Goal: Task Accomplishment & Management: Manage account settings

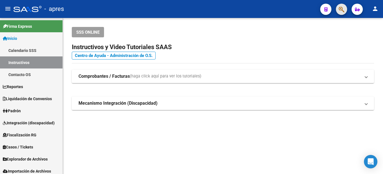
click at [345, 8] on button "button" at bounding box center [341, 9] width 11 height 11
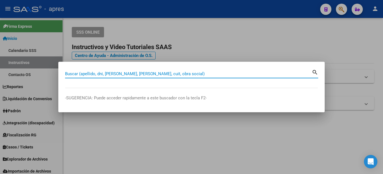
paste input "27527894587"
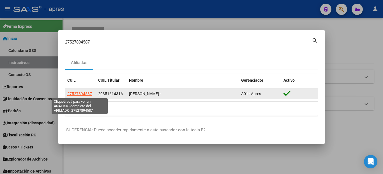
click at [81, 94] on span "27527894587" at bounding box center [79, 93] width 25 height 4
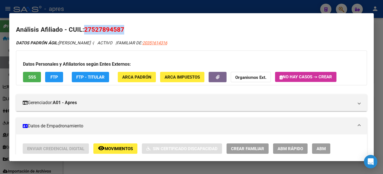
drag, startPoint x: 140, startPoint y: 24, endPoint x: 87, endPoint y: 27, distance: 53.7
click at [87, 27] on mat-dialog-content "Análisis Afiliado - CUIL: 27527894587 DATOS PADRÓN ÁGIL: [PERSON_NAME] - | ACTI…" at bounding box center [191, 87] width 365 height 134
copy span "27527894587"
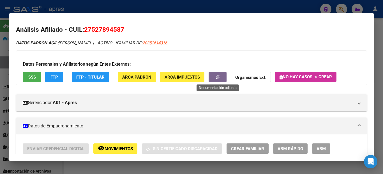
click at [0, 66] on div at bounding box center [191, 87] width 383 height 174
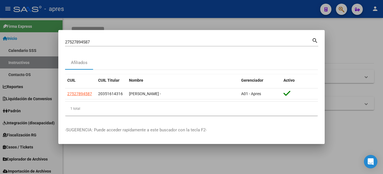
drag, startPoint x: 98, startPoint y: 40, endPoint x: 46, endPoint y: 33, distance: 52.4
click at [47, 33] on div "27527894587 Buscar (apellido, dni, cuil, nro traspaso, cuit, obra social) searc…" at bounding box center [191, 87] width 383 height 174
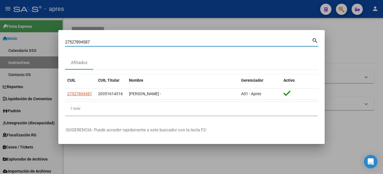
paste input "54366213"
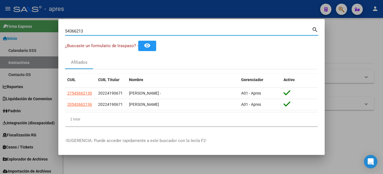
drag, startPoint x: 88, startPoint y: 31, endPoint x: 46, endPoint y: 24, distance: 42.8
click at [46, 24] on div "54366213 Buscar (apellido, dni, cuil, nro traspaso, cuit, obra social) search ¿…" at bounding box center [191, 87] width 383 height 174
paste input "0639695"
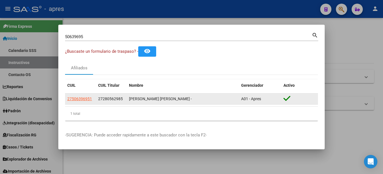
drag, startPoint x: 99, startPoint y: 99, endPoint x: 129, endPoint y: 98, distance: 29.8
click at [129, 98] on div "27506396951 27280562985 [PERSON_NAME] [PERSON_NAME] - A01 - Apres" at bounding box center [191, 98] width 253 height 11
copy span "27280562985"
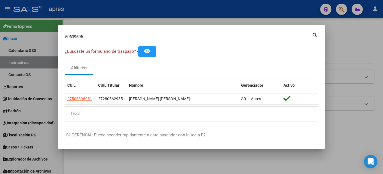
drag, startPoint x: 106, startPoint y: 36, endPoint x: 99, endPoint y: 36, distance: 7.0
click at [100, 36] on input "50639695" at bounding box center [188, 36] width 247 height 5
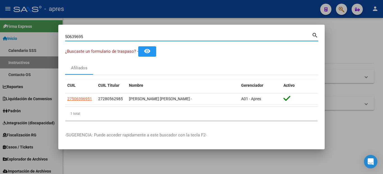
drag, startPoint x: 67, startPoint y: 37, endPoint x: 48, endPoint y: 35, distance: 19.7
click at [48, 35] on div "50639695 Buscar (apellido, dni, cuil, nro traspaso, cuit, obra social) search ¿…" at bounding box center [191, 87] width 383 height 174
paste input "27508889327"
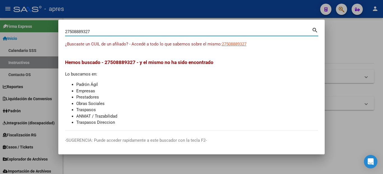
drag, startPoint x: 69, startPoint y: 34, endPoint x: 59, endPoint y: 33, distance: 10.1
click at [59, 33] on mat-dialog-content "27508889327 Buscar (apellido, dni, cuil, nro traspaso, cuit, obra social) searc…" at bounding box center [191, 78] width 267 height 104
drag, startPoint x: 103, startPoint y: 27, endPoint x: 99, endPoint y: 28, distance: 3.7
click at [102, 28] on div "508889327 Buscar (apellido, dni, [PERSON_NAME], [PERSON_NAME], cuit, obra socia…" at bounding box center [188, 31] width 247 height 8
click at [100, 31] on input "508889327" at bounding box center [188, 31] width 247 height 5
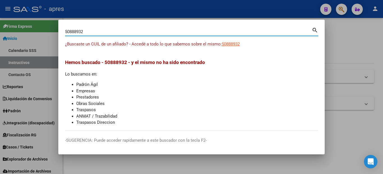
type input "50888932"
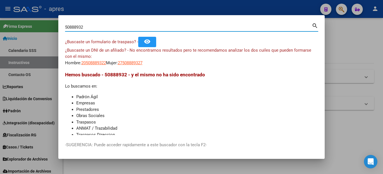
drag, startPoint x: 140, startPoint y: 66, endPoint x: 137, endPoint y: 64, distance: 3.9
click at [140, 65] on app-link-go-to "27508889327" at bounding box center [130, 63] width 25 height 6
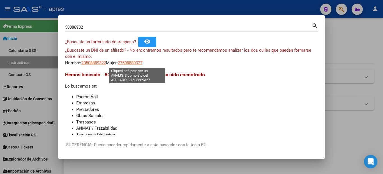
click at [136, 64] on span "27508889327" at bounding box center [130, 62] width 25 height 5
type textarea "27508889327"
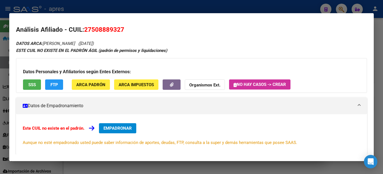
drag, startPoint x: 95, startPoint y: 28, endPoint x: 101, endPoint y: 31, distance: 6.7
click at [101, 31] on span "27508889327" at bounding box center [104, 29] width 40 height 7
drag, startPoint x: 93, startPoint y: 28, endPoint x: 122, endPoint y: 33, distance: 29.6
click at [122, 33] on span "27508889327" at bounding box center [104, 29] width 40 height 7
copy span "50888932"
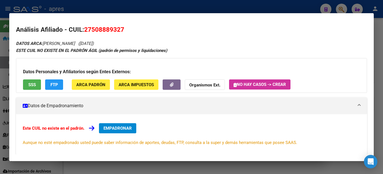
drag, startPoint x: 127, startPoint y: 26, endPoint x: 87, endPoint y: 28, distance: 40.2
click at [87, 28] on h2 "Análisis Afiliado - CUIL: 27508889327" at bounding box center [191, 30] width 351 height 10
copy span "27508889327"
click at [35, 83] on span "SSS" at bounding box center [32, 84] width 8 height 5
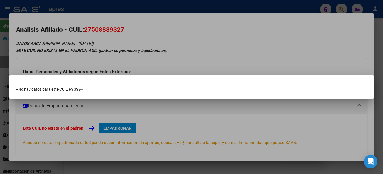
click at [0, 62] on div at bounding box center [191, 87] width 383 height 174
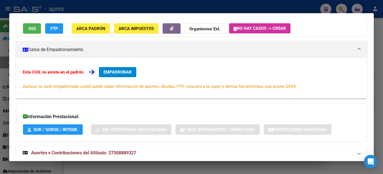
scroll to position [74, 0]
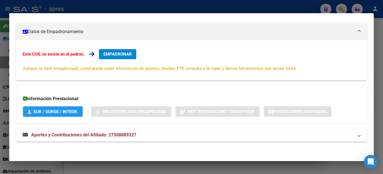
click at [0, 66] on div at bounding box center [191, 87] width 383 height 174
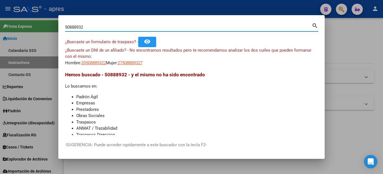
drag, startPoint x: 92, startPoint y: 29, endPoint x: 45, endPoint y: 29, distance: 46.9
click at [45, 29] on div "50888932 Buscar (apellido, dni, cuil, nro traspaso, cuit, obra social) search ¿…" at bounding box center [191, 87] width 383 height 174
paste input "36944665"
type input "36944665"
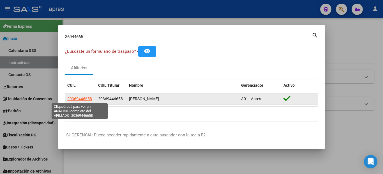
click at [88, 98] on span "20369446658" at bounding box center [79, 99] width 25 height 4
type textarea "20369446658"
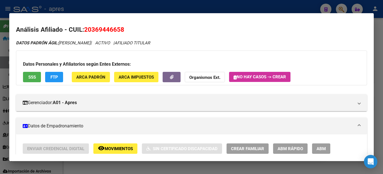
click at [36, 76] on button "SSS" at bounding box center [32, 77] width 18 height 10
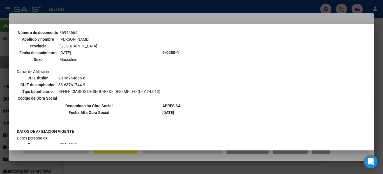
scroll to position [112, 0]
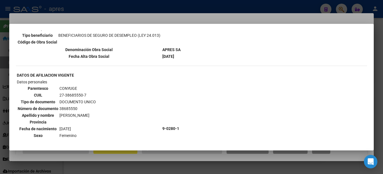
click at [0, 115] on div at bounding box center [191, 87] width 383 height 174
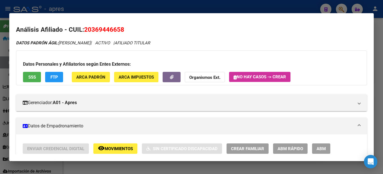
click at [0, 49] on div at bounding box center [191, 87] width 383 height 174
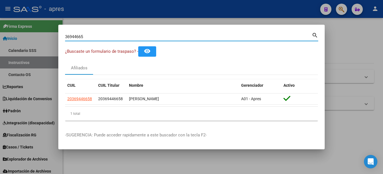
drag, startPoint x: 97, startPoint y: 36, endPoint x: 31, endPoint y: 35, distance: 66.2
click at [35, 37] on div "36944665 Buscar (apellido, dni, cuil, nro traspaso, cuit, obra social) search ¿…" at bounding box center [191, 87] width 383 height 174
paste input "94727613"
type input "94727613"
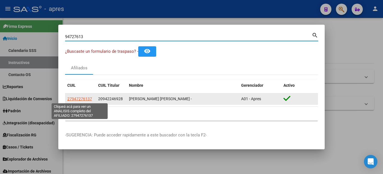
click at [89, 98] on span "27947276137" at bounding box center [79, 99] width 25 height 4
type textarea "27947276137"
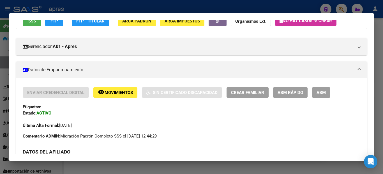
scroll to position [0, 0]
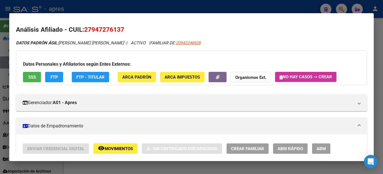
drag, startPoint x: 128, startPoint y: 32, endPoint x: 87, endPoint y: 25, distance: 41.0
click at [87, 25] on h2 "Análisis Afiliado - CUIL: 27947276137" at bounding box center [191, 30] width 351 height 10
copy span "27947276137"
click at [0, 91] on div at bounding box center [191, 87] width 383 height 174
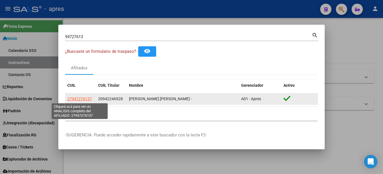
drag, startPoint x: 86, startPoint y: 99, endPoint x: 90, endPoint y: 101, distance: 4.0
click at [90, 101] on span "27947276137" at bounding box center [79, 99] width 25 height 4
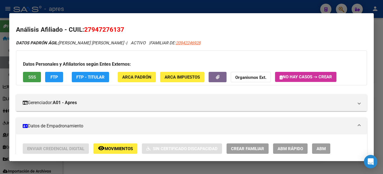
click at [31, 80] on button "SSS" at bounding box center [32, 77] width 18 height 10
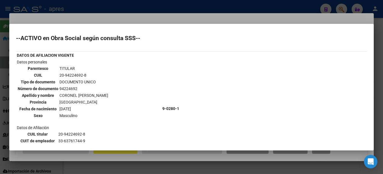
click at [4, 85] on div at bounding box center [191, 87] width 383 height 174
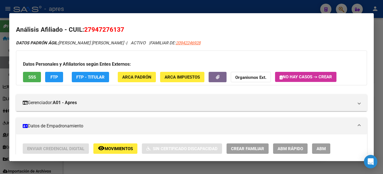
click at [29, 78] on span "SSS" at bounding box center [32, 77] width 8 height 5
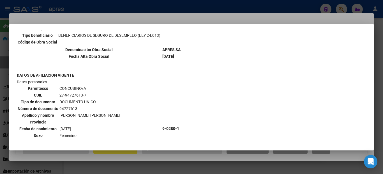
scroll to position [140, 0]
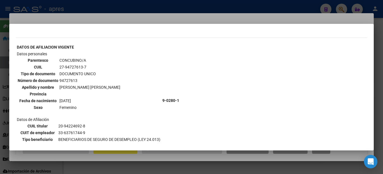
click at [0, 93] on div at bounding box center [191, 87] width 383 height 174
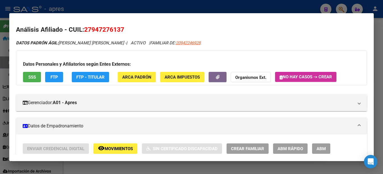
drag, startPoint x: 132, startPoint y: 28, endPoint x: 87, endPoint y: 32, distance: 44.5
click at [87, 32] on h2 "Análisis Afiliado - CUIL: 27947276137" at bounding box center [191, 30] width 351 height 10
copy span "27947276137"
click at [0, 78] on div at bounding box center [191, 87] width 383 height 174
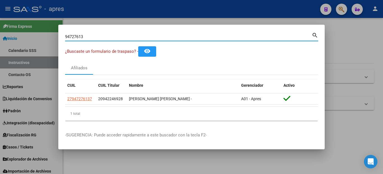
drag, startPoint x: 93, startPoint y: 36, endPoint x: 18, endPoint y: 39, distance: 75.2
click at [24, 40] on div "94727613 Buscar (apellido, dni, cuil, [PERSON_NAME], cuit, obra social) search …" at bounding box center [191, 87] width 383 height 174
paste input "27359944328"
type input "27359944328"
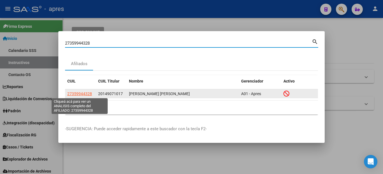
click at [76, 95] on span "27359944328" at bounding box center [79, 93] width 25 height 4
type textarea "27359944328"
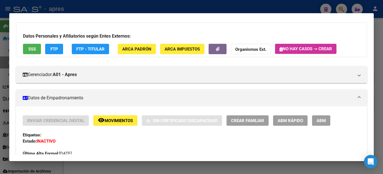
scroll to position [0, 0]
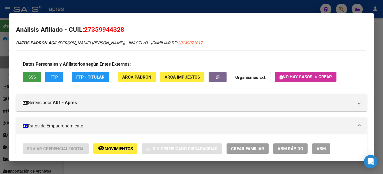
click at [35, 77] on span "SSS" at bounding box center [32, 77] width 8 height 5
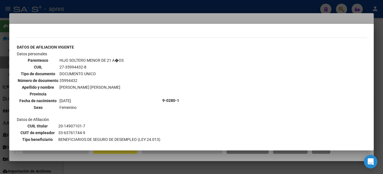
scroll to position [168, 0]
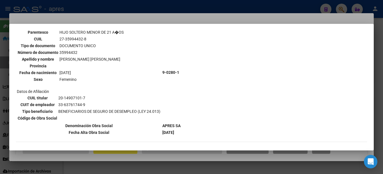
click at [0, 71] on div at bounding box center [191, 87] width 383 height 174
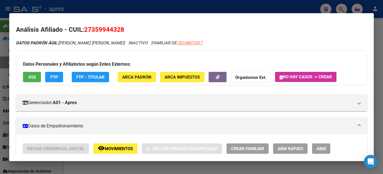
click at [209, 58] on div "Datos Personales y Afiliatorios según Entes Externos: SSS FTP FTP - Titular ARC…" at bounding box center [191, 68] width 351 height 35
drag, startPoint x: 115, startPoint y: 43, endPoint x: 151, endPoint y: 40, distance: 36.1
click at [151, 40] on div "DATOS PADRÓN ÁGIL: [PERSON_NAME] [PERSON_NAME] | INACTIVO | FAMILIAR DE: 201490…" at bounding box center [191, 43] width 351 height 6
click at [152, 42] on span "FAMILIAR DE: 20149071017" at bounding box center [177, 42] width 51 height 5
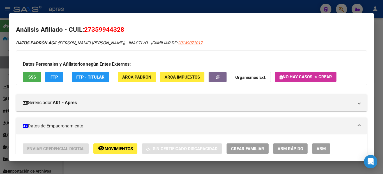
drag, startPoint x: 94, startPoint y: 30, endPoint x: 134, endPoint y: 29, distance: 39.6
click at [134, 29] on h2 "Análisis Afiliado - CUIL: 27359944328" at bounding box center [191, 30] width 351 height 10
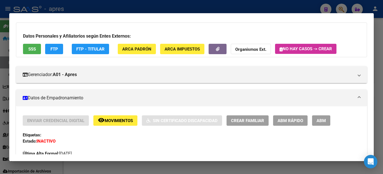
scroll to position [0, 0]
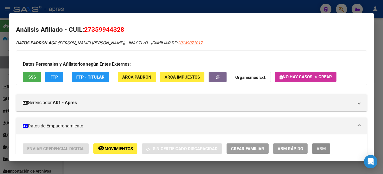
click at [318, 150] on span "ABM" at bounding box center [321, 148] width 9 height 5
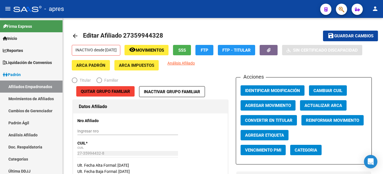
radio input "true"
type input "33-63761744-9"
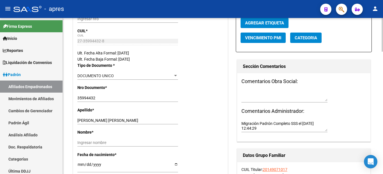
scroll to position [196, 0]
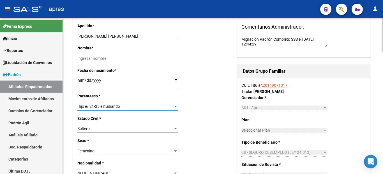
click at [106, 104] on span "Hijo e/ 21-25 estudiando" at bounding box center [98, 106] width 43 height 4
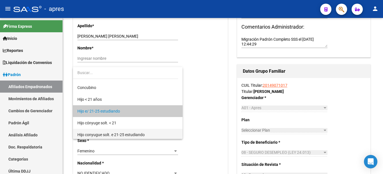
scroll to position [0, 0]
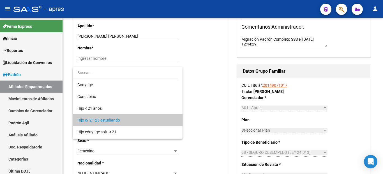
click at [114, 70] on input "dropdown search" at bounding box center [125, 73] width 105 height 12
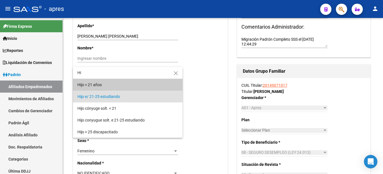
type input "H"
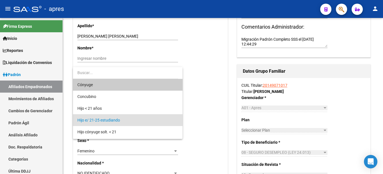
click at [221, 66] on div at bounding box center [191, 87] width 383 height 174
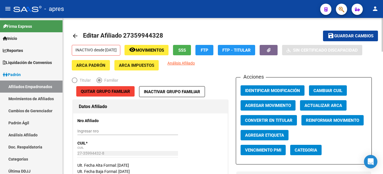
click at [128, 90] on span "Quitar Grupo Familiar" at bounding box center [105, 91] width 49 height 5
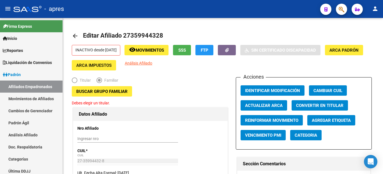
click at [106, 91] on span "Buscar Grupo Familiar" at bounding box center [101, 91] width 51 height 5
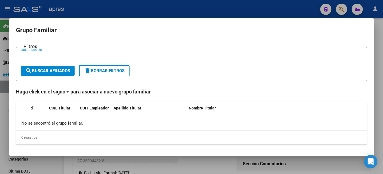
paste input "20149071017"
type input "20149071017"
click at [69, 67] on button "search Buscar Afiliados" at bounding box center [48, 71] width 54 height 10
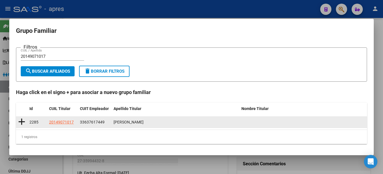
click at [20, 121] on icon at bounding box center [21, 122] width 7 height 8
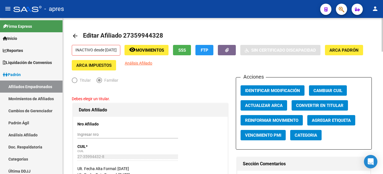
type input "33-63761744-9"
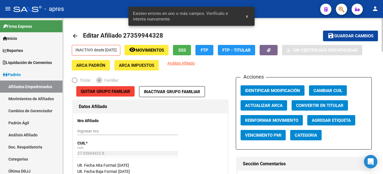
scroll to position [28, 0]
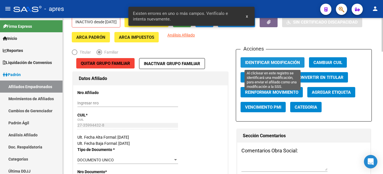
click at [254, 59] on button "Identificar Modificación" at bounding box center [273, 62] width 64 height 10
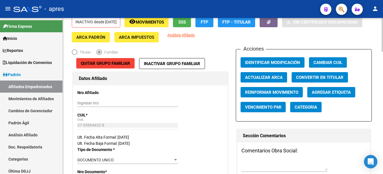
scroll to position [0, 0]
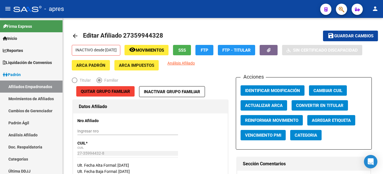
click at [339, 1] on mat-toolbar "menu - apres person" at bounding box center [191, 9] width 383 height 18
click at [341, 6] on span "button" at bounding box center [342, 10] width 6 height 12
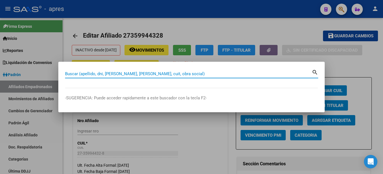
paste input "21820989"
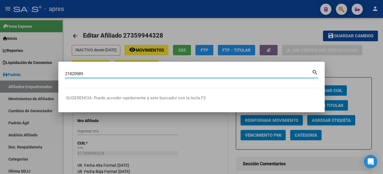
type input "21820989"
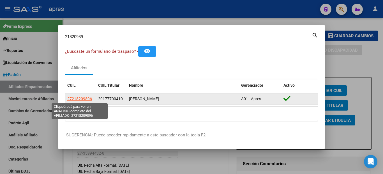
click at [86, 99] on span "27218209896" at bounding box center [79, 99] width 25 height 4
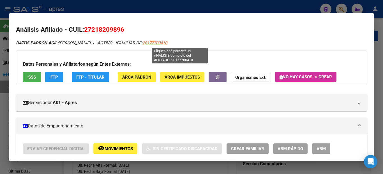
click at [167, 44] on span "20177700410" at bounding box center [155, 42] width 25 height 5
type textarea "20177700410"
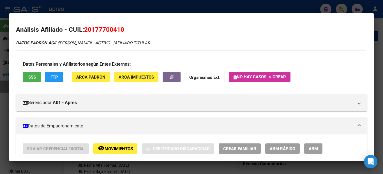
drag, startPoint x: 122, startPoint y: 29, endPoint x: 87, endPoint y: 28, distance: 35.6
click at [87, 28] on h2 "Análisis Afiliado - CUIL: 20177700410" at bounding box center [191, 30] width 351 height 10
copy span "20177700410"
click at [0, 96] on div at bounding box center [191, 87] width 383 height 174
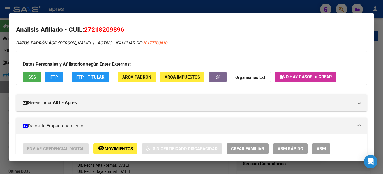
drag, startPoint x: 129, startPoint y: 27, endPoint x: 86, endPoint y: 23, distance: 42.8
click at [86, 23] on mat-dialog-content "Análisis Afiliado - CUIL: 27218209896 DATOS PADRÓN ÁGIL: [PERSON_NAME] - | ACTI…" at bounding box center [191, 87] width 365 height 134
copy span "27218209896"
click at [0, 68] on div at bounding box center [191, 87] width 383 height 174
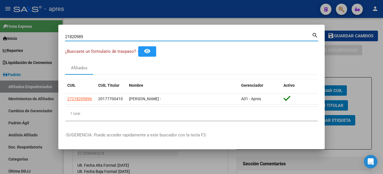
drag, startPoint x: 93, startPoint y: 36, endPoint x: 35, endPoint y: 33, distance: 57.9
click at [35, 33] on div "21820989 Buscar (apellido, dni, cuil, nro traspaso, cuit, obra social) search ¿…" at bounding box center [191, 87] width 383 height 174
paste input "53147954"
type input "53147954"
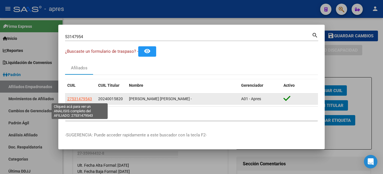
click at [79, 97] on span "27531479543" at bounding box center [79, 99] width 25 height 4
type textarea "27531479543"
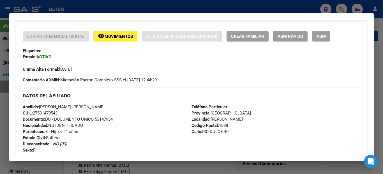
scroll to position [28, 0]
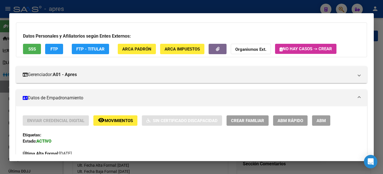
click at [35, 48] on span "SSS" at bounding box center [32, 49] width 8 height 5
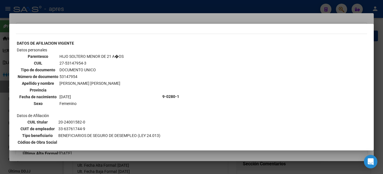
scroll to position [248, 0]
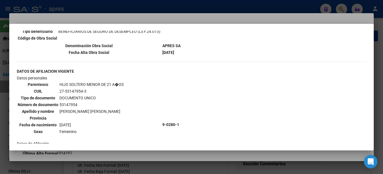
drag, startPoint x: 66, startPoint y: 91, endPoint x: 83, endPoint y: 91, distance: 17.1
click at [83, 91] on td "27-53147954-3" at bounding box center [91, 91] width 65 height 6
copy td "53147954"
click at [0, 70] on div at bounding box center [191, 87] width 383 height 174
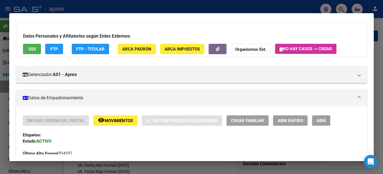
click at [1, 74] on div at bounding box center [191, 87] width 383 height 174
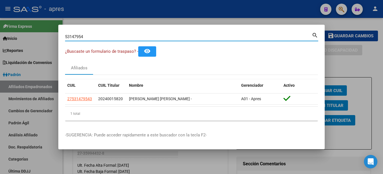
drag, startPoint x: 91, startPoint y: 38, endPoint x: 41, endPoint y: 39, distance: 50.5
click at [41, 39] on div "53147954 Buscar (apellido, dni, cuil, nro traspaso, cuit, obra social) search ¿…" at bounding box center [191, 87] width 383 height 174
paste input "85237"
type input "58523754"
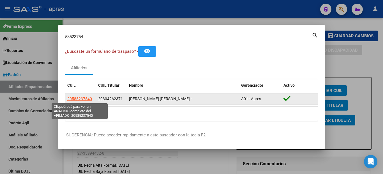
click at [86, 98] on span "20585237540" at bounding box center [79, 99] width 25 height 4
type textarea "20585237540"
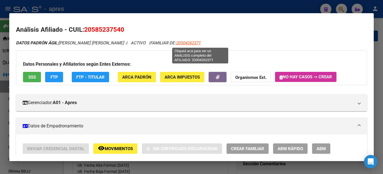
drag, startPoint x: 215, startPoint y: 45, endPoint x: 189, endPoint y: 44, distance: 25.6
click at [189, 44] on div "DATOS PADRÓN ÁGIL: [PERSON_NAME] [PERSON_NAME] - | ACTIVO | FAMILIAR DE: 203042…" at bounding box center [191, 43] width 351 height 6
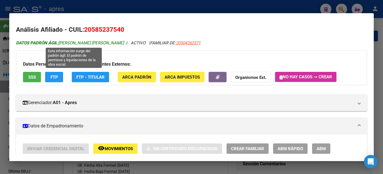
drag, startPoint x: 60, startPoint y: 43, endPoint x: 104, endPoint y: 42, distance: 44.6
click at [104, 42] on span "DATOS PADRÓN ÁGIL: [PERSON_NAME] [PERSON_NAME] -" at bounding box center [71, 42] width 110 height 5
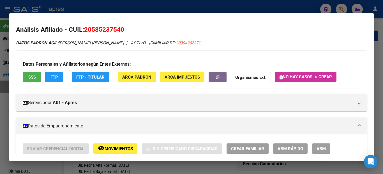
click at [0, 80] on div at bounding box center [191, 87] width 383 height 174
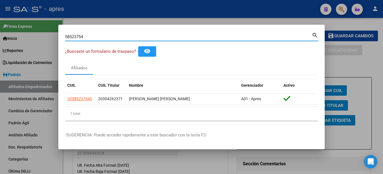
drag, startPoint x: 100, startPoint y: 36, endPoint x: 42, endPoint y: 38, distance: 58.1
click at [42, 38] on div "58523754 Buscar (apellido, dni, cuil, nro traspaso, cuit, obra social) search ¿…" at bounding box center [191, 87] width 383 height 174
paste input "7839947"
type input "57839947"
